Goal: Information Seeking & Learning: Learn about a topic

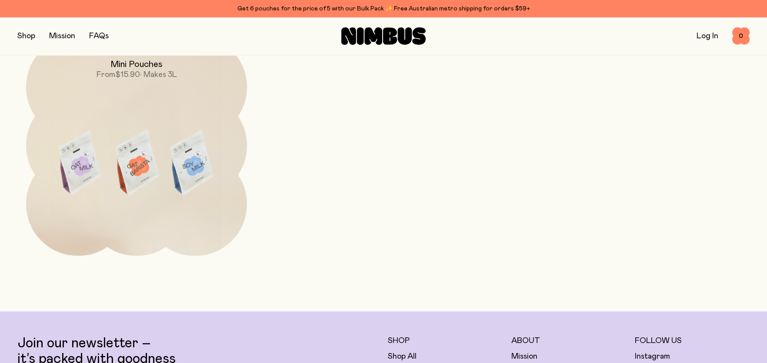
scroll to position [3173, 0]
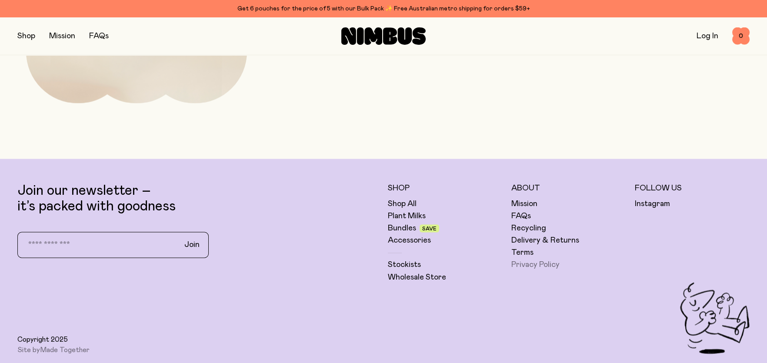
click at [525, 263] on link "Privacy Policy" at bounding box center [535, 265] width 48 height 10
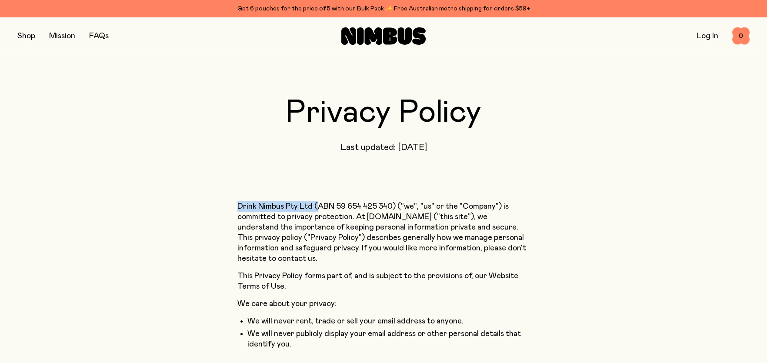
drag, startPoint x: 234, startPoint y: 206, endPoint x: 318, endPoint y: 205, distance: 83.9
copy p "Drink Nimbus Pty Ltd ("
click at [27, 33] on button "button" at bounding box center [26, 36] width 18 height 12
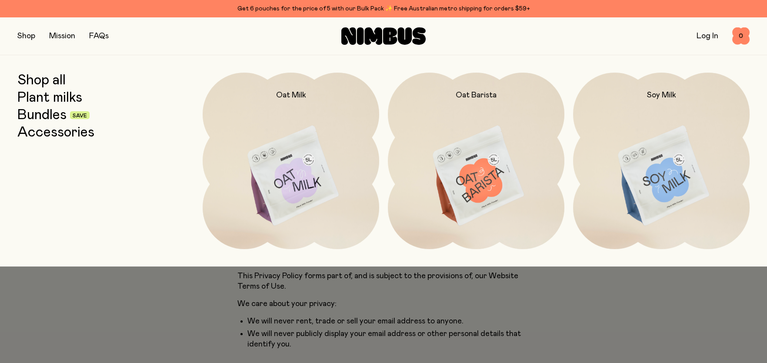
click at [43, 134] on link "Accessories" at bounding box center [55, 133] width 77 height 16
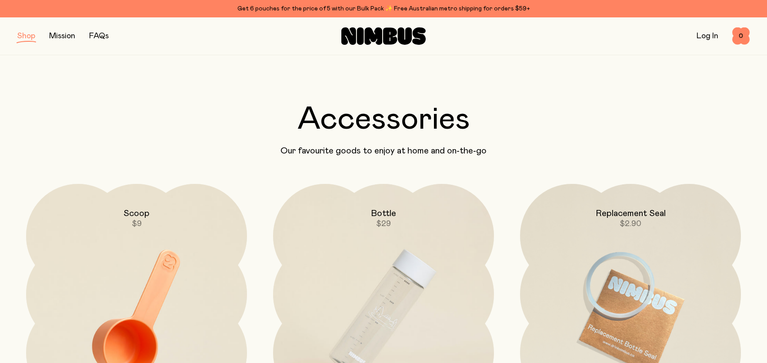
click at [26, 40] on button "button" at bounding box center [26, 36] width 18 height 12
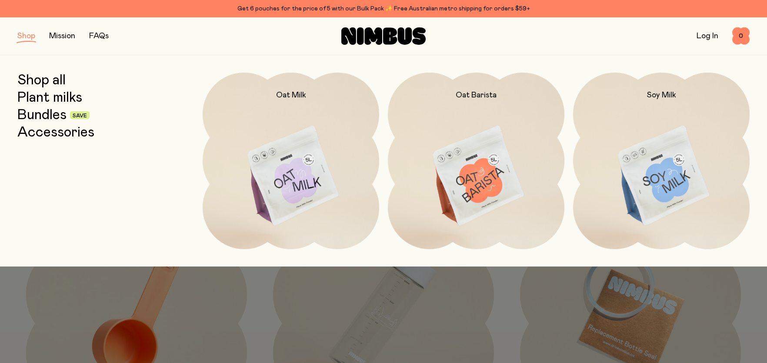
click at [36, 98] on link "Plant milks" at bounding box center [49, 98] width 65 height 16
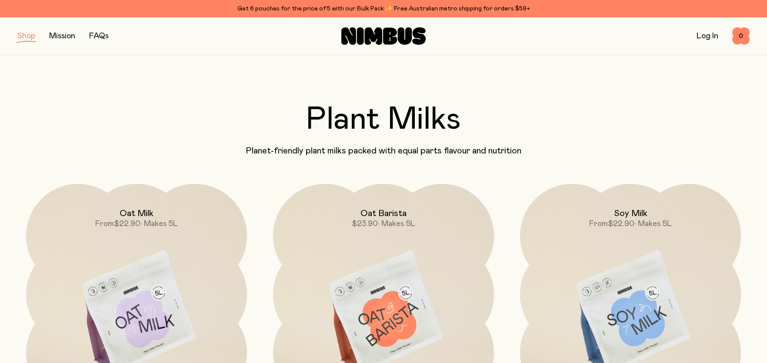
click at [21, 35] on button "button" at bounding box center [26, 36] width 18 height 12
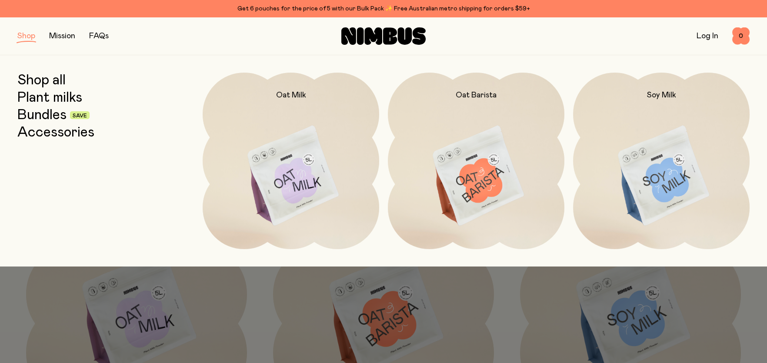
click at [37, 114] on link "Bundles" at bounding box center [41, 115] width 49 height 16
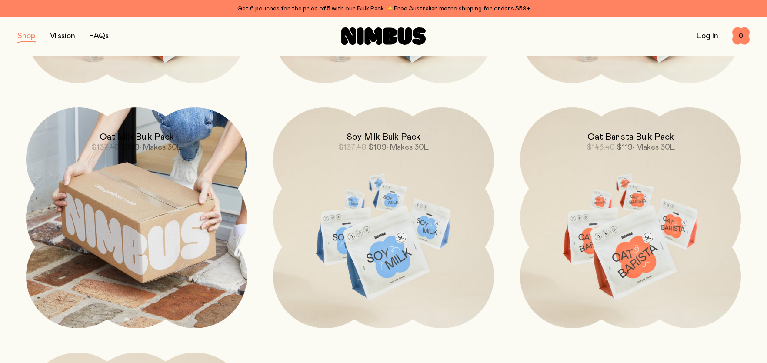
scroll to position [173, 0]
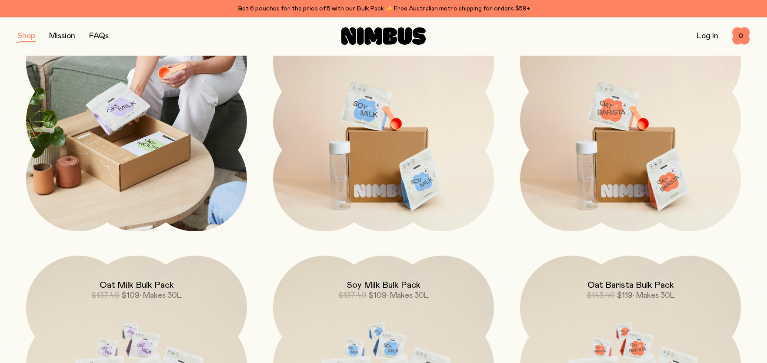
click at [140, 175] on img at bounding box center [136, 120] width 221 height 221
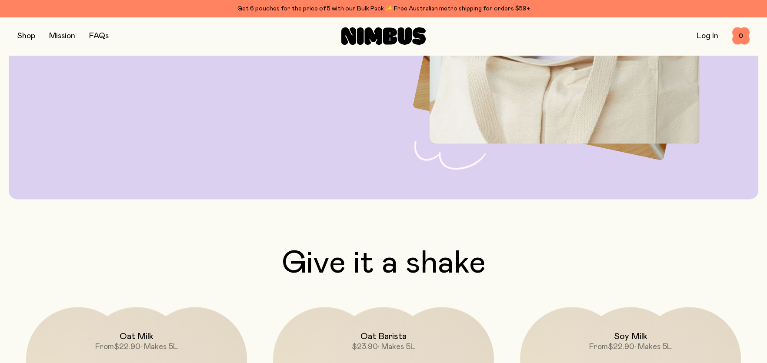
scroll to position [2345, 0]
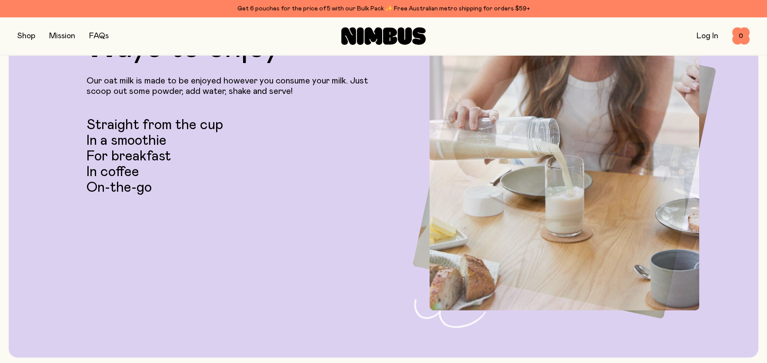
drag, startPoint x: 22, startPoint y: 27, endPoint x: 27, endPoint y: 34, distance: 9.0
click at [24, 28] on div "Shop Mission FAQs Log In 0 0" at bounding box center [383, 36] width 732 height 38
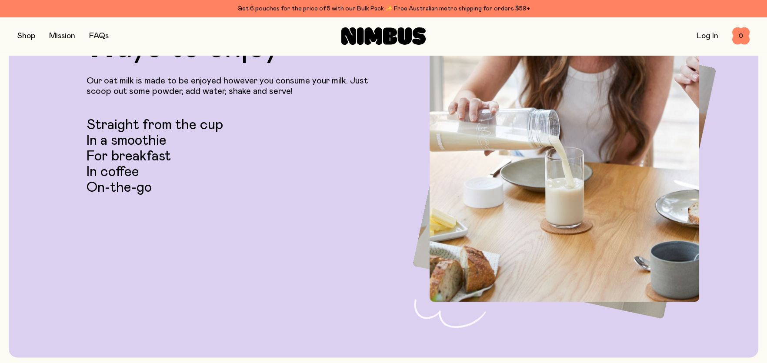
click at [27, 37] on button "button" at bounding box center [26, 36] width 18 height 12
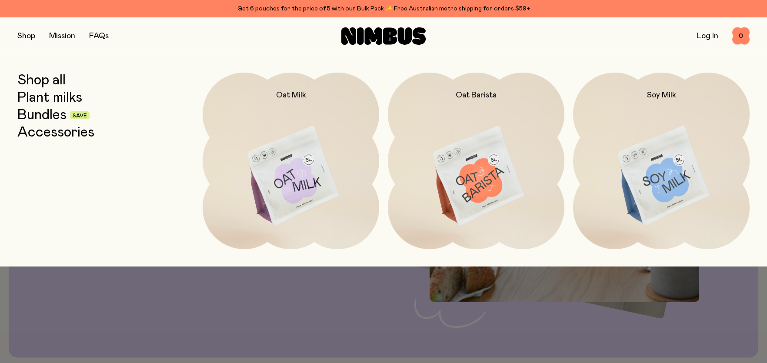
click at [47, 80] on link "Shop all" at bounding box center [41, 81] width 48 height 16
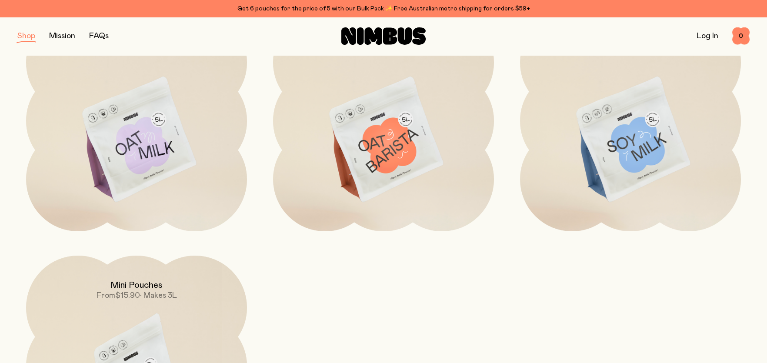
scroll to position [347, 0]
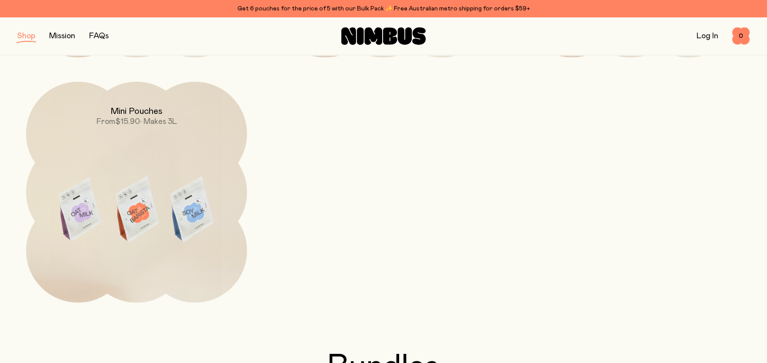
click at [25, 39] on button "button" at bounding box center [26, 36] width 18 height 12
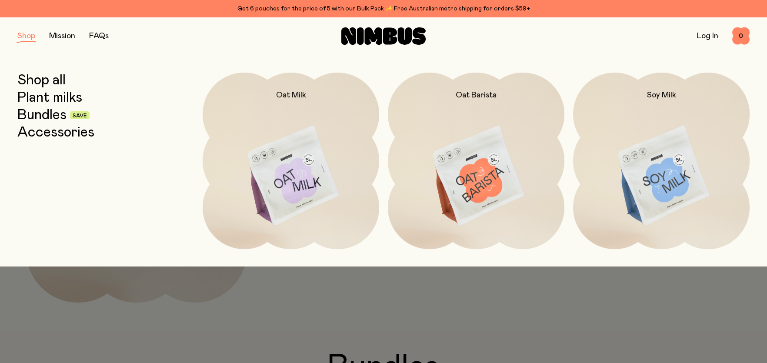
click at [58, 130] on link "Accessories" at bounding box center [55, 133] width 77 height 16
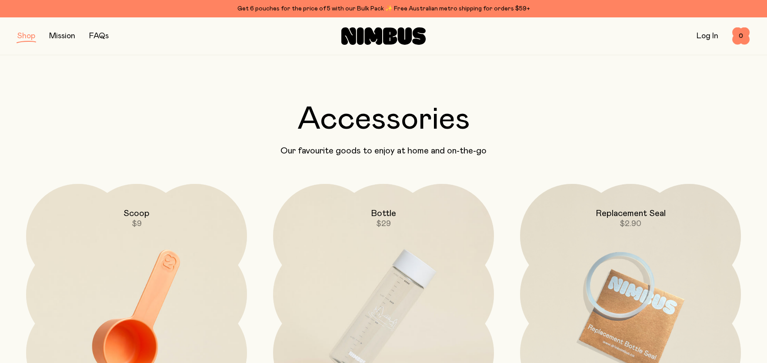
click at [30, 36] on button "button" at bounding box center [26, 36] width 18 height 12
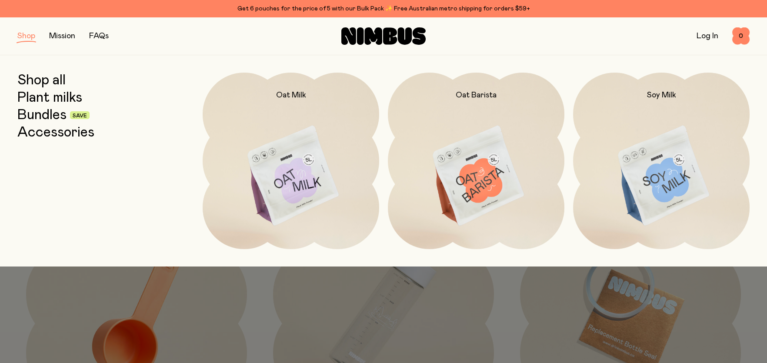
click at [52, 116] on link "Bundles" at bounding box center [41, 115] width 49 height 16
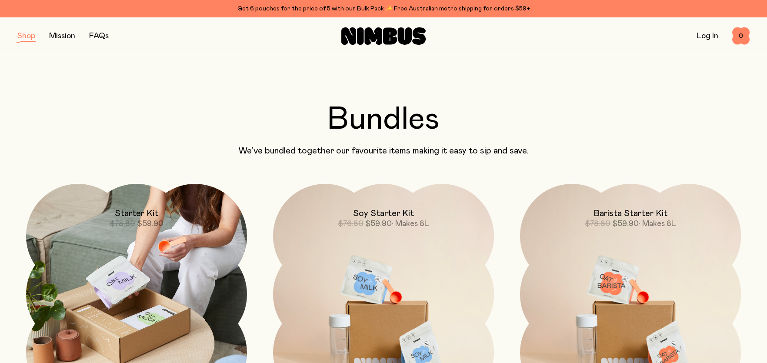
click at [169, 237] on img at bounding box center [136, 294] width 221 height 221
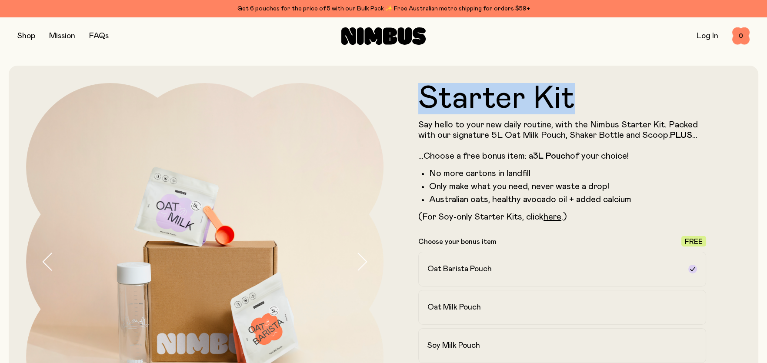
drag, startPoint x: 574, startPoint y: 110, endPoint x: 410, endPoint y: 107, distance: 164.8
click at [410, 107] on form "Starter Kit Say hello to your new daily routine, with the Nimbus Starter Kit. P…" at bounding box center [561, 267] width 357 height 369
copy h1 "Starter Kit"
